Goal: Navigation & Orientation: Find specific page/section

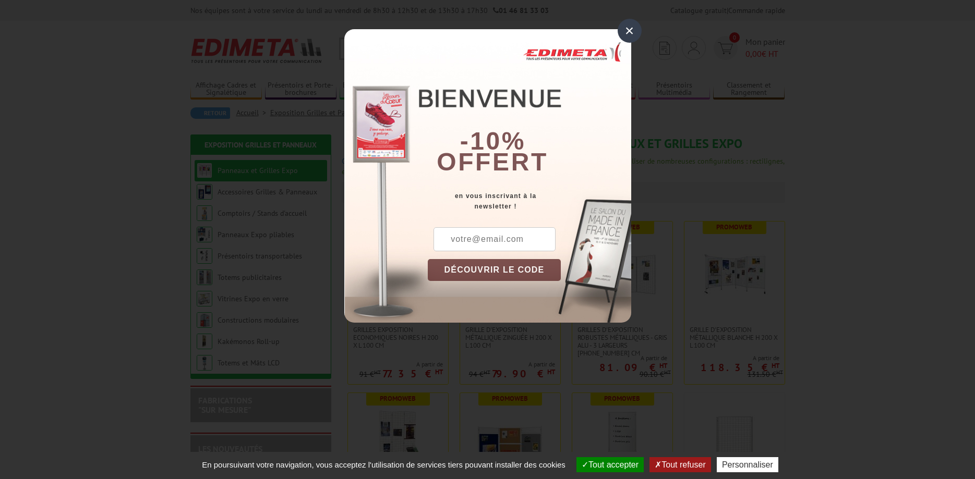
click at [635, 35] on div "×" at bounding box center [630, 31] width 24 height 24
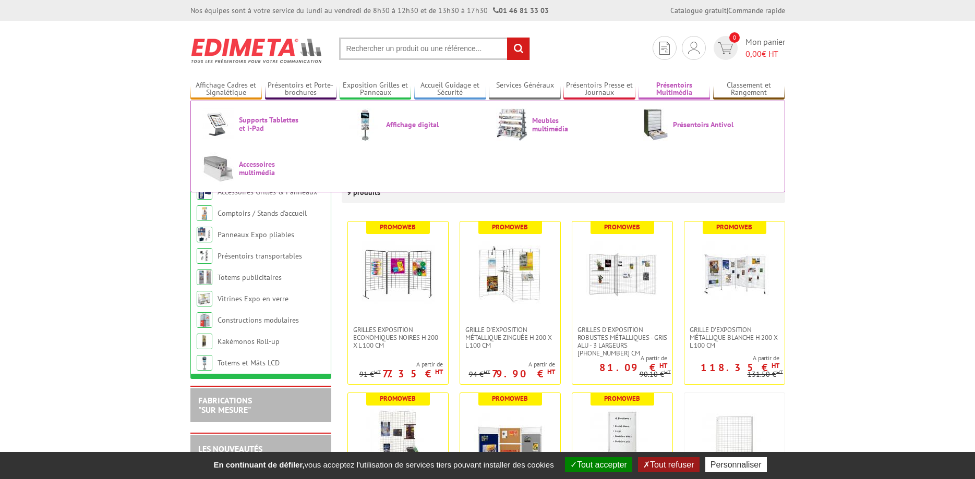
click at [672, 84] on link "Présentoirs Multimédia" at bounding box center [674, 89] width 72 height 17
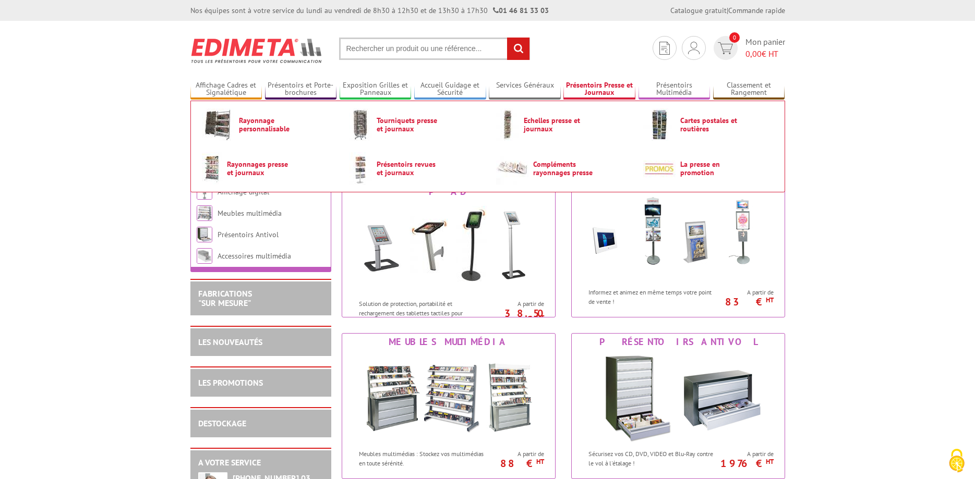
click at [604, 87] on link "Présentoirs Presse et Journaux" at bounding box center [599, 89] width 72 height 17
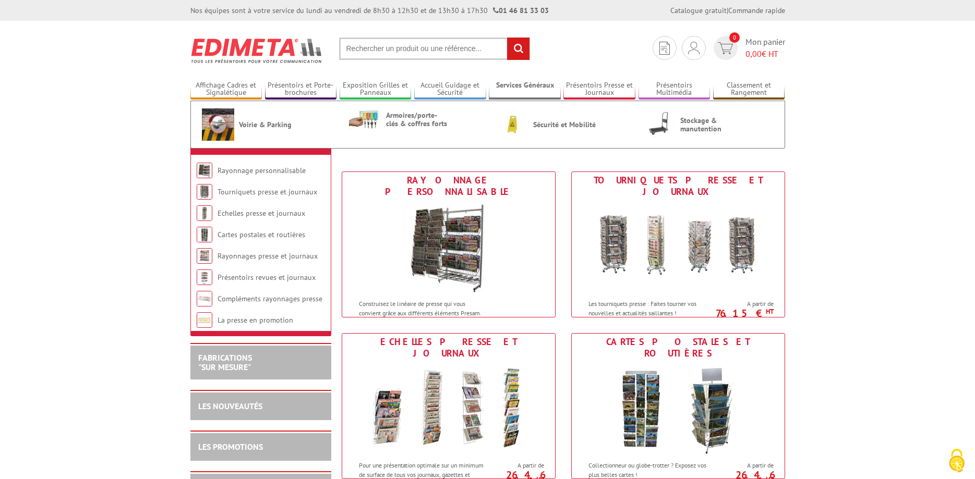
click at [519, 83] on link "Services Généraux" at bounding box center [525, 89] width 72 height 17
